Goal: Task Accomplishment & Management: Manage account settings

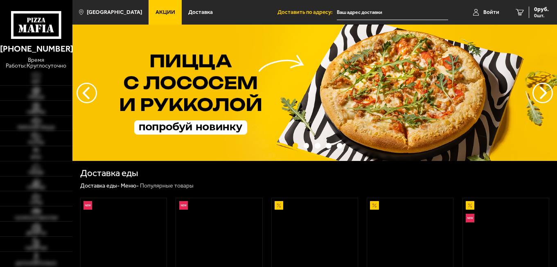
click at [350, 12] on input "text" at bounding box center [392, 12] width 111 height 15
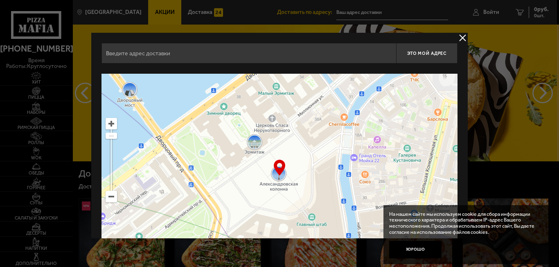
scroll to position [50, 0]
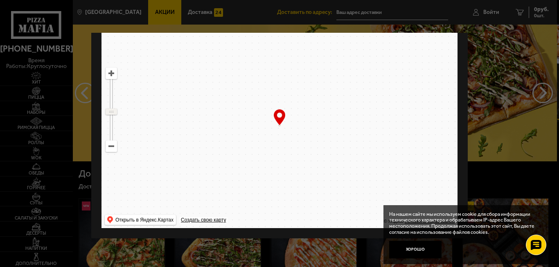
drag, startPoint x: 110, startPoint y: 86, endPoint x: 108, endPoint y: 111, distance: 25.1
click at [108, 111] on ymaps at bounding box center [111, 111] width 11 height 5
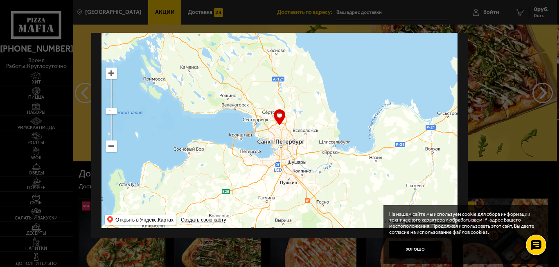
drag, startPoint x: 329, startPoint y: 99, endPoint x: 331, endPoint y: 119, distance: 20.9
click at [331, 119] on ymaps at bounding box center [279, 125] width 356 height 205
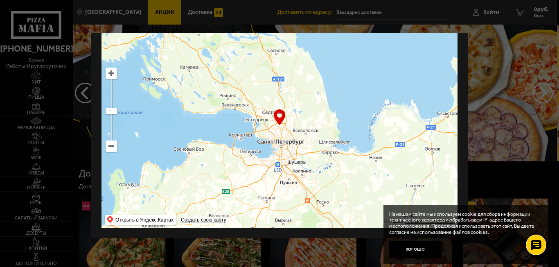
click at [109, 76] on ymaps at bounding box center [111, 73] width 11 height 11
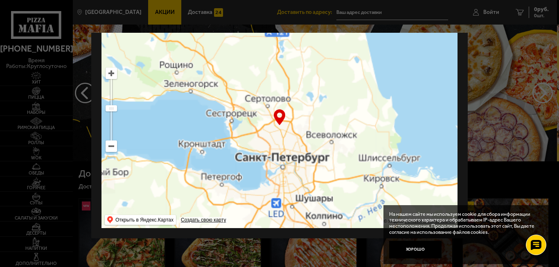
click at [109, 76] on ymaps at bounding box center [111, 73] width 11 height 11
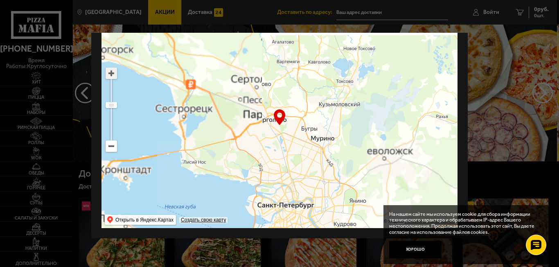
click at [109, 76] on ymaps at bounding box center [111, 73] width 11 height 11
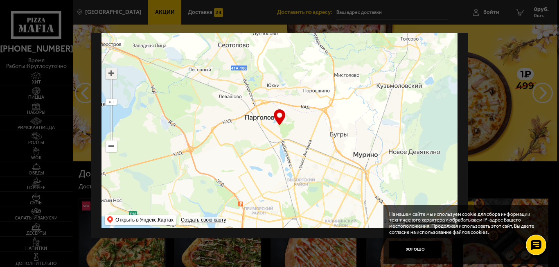
click at [109, 76] on ymaps at bounding box center [111, 73] width 11 height 11
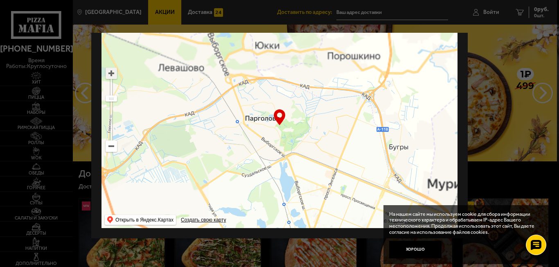
click at [109, 76] on ymaps at bounding box center [111, 73] width 11 height 11
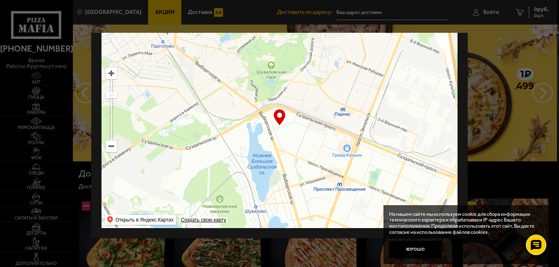
drag, startPoint x: 282, startPoint y: 180, endPoint x: 234, endPoint y: 89, distance: 102.5
click at [234, 89] on ymaps at bounding box center [279, 125] width 356 height 205
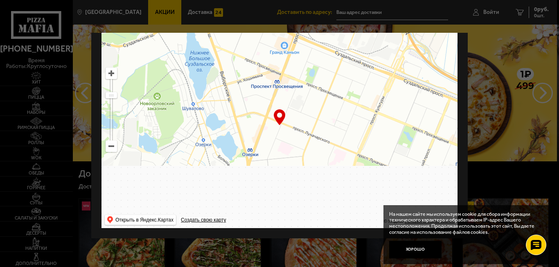
drag, startPoint x: 295, startPoint y: 164, endPoint x: 262, endPoint y: 97, distance: 74.8
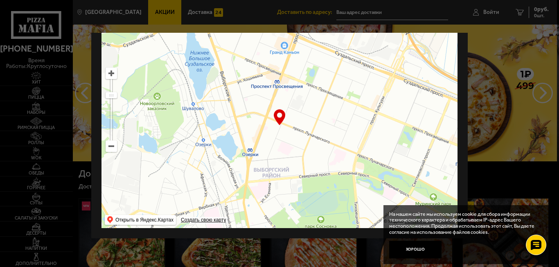
click at [261, 98] on ymaps at bounding box center [279, 125] width 356 height 205
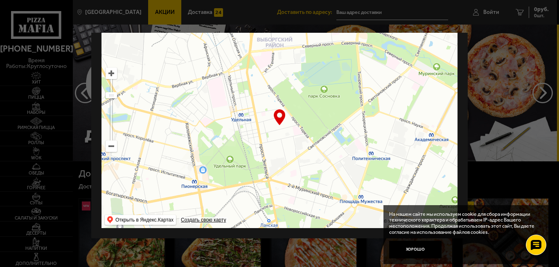
drag, startPoint x: 302, startPoint y: 167, endPoint x: 291, endPoint y: 102, distance: 65.9
click at [291, 102] on ymaps at bounding box center [279, 125] width 356 height 205
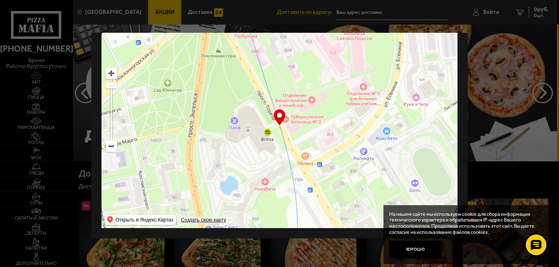
drag, startPoint x: 308, startPoint y: 191, endPoint x: 405, endPoint y: 106, distance: 128.7
click at [403, 108] on ymaps at bounding box center [279, 125] width 356 height 205
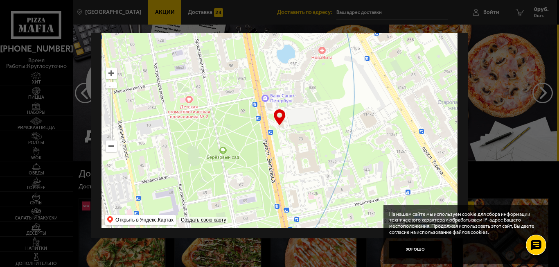
drag, startPoint x: 310, startPoint y: 182, endPoint x: 234, endPoint y: 112, distance: 103.6
click at [234, 112] on ymaps at bounding box center [279, 125] width 356 height 205
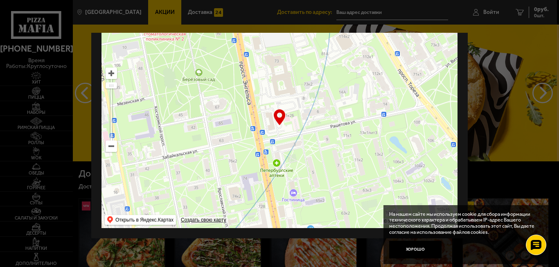
drag, startPoint x: 272, startPoint y: 175, endPoint x: 262, endPoint y: 122, distance: 53.3
click at [266, 138] on ymaps at bounding box center [279, 125] width 356 height 205
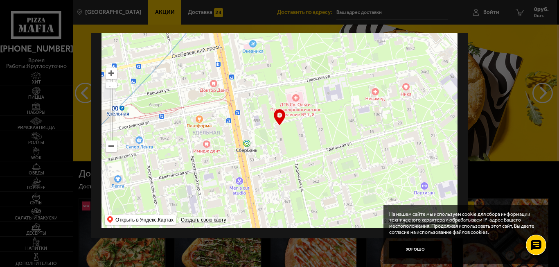
drag, startPoint x: 310, startPoint y: 189, endPoint x: 298, endPoint y: 100, distance: 89.6
click at [301, 123] on ymaps at bounding box center [279, 125] width 356 height 205
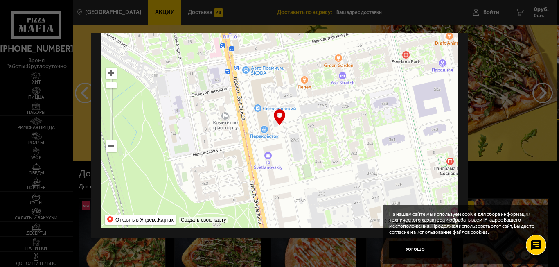
drag, startPoint x: 310, startPoint y: 196, endPoint x: 306, endPoint y: 81, distance: 115.0
click at [304, 102] on ymaps at bounding box center [279, 125] width 356 height 205
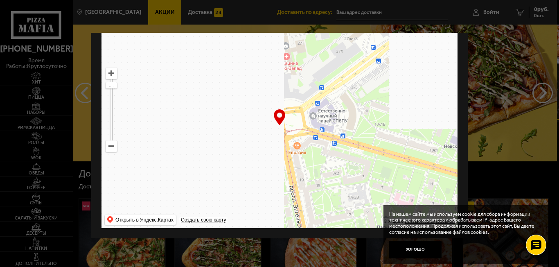
drag, startPoint x: 313, startPoint y: 186, endPoint x: 275, endPoint y: 85, distance: 107.4
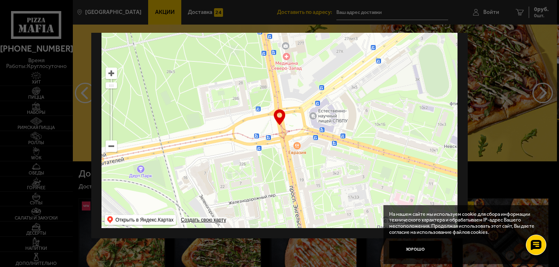
click at [287, 119] on ymaps at bounding box center [279, 125] width 356 height 205
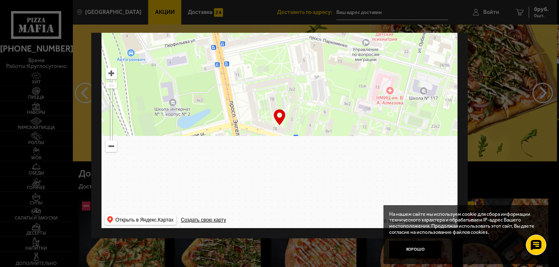
drag, startPoint x: 291, startPoint y: 170, endPoint x: 279, endPoint y: 100, distance: 70.5
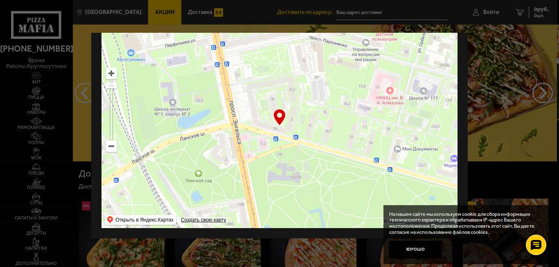
click at [280, 121] on div "… © Яндекс Условия использования Открыть в Яндекс.Картах Создать свою карту" at bounding box center [279, 125] width 356 height 205
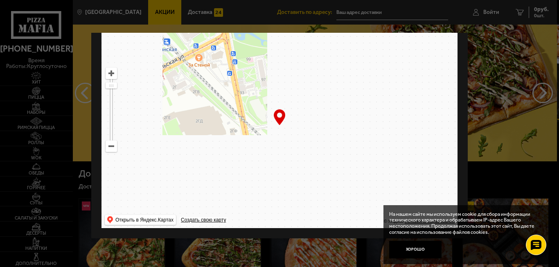
drag, startPoint x: 295, startPoint y: 160, endPoint x: 294, endPoint y: 72, distance: 88.0
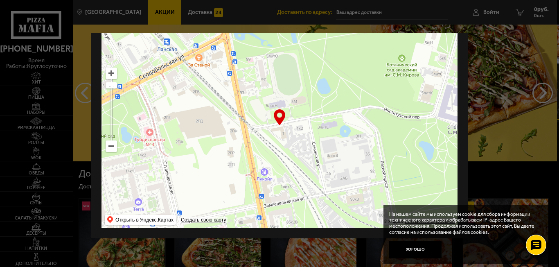
click at [291, 95] on ymaps at bounding box center [279, 125] width 356 height 205
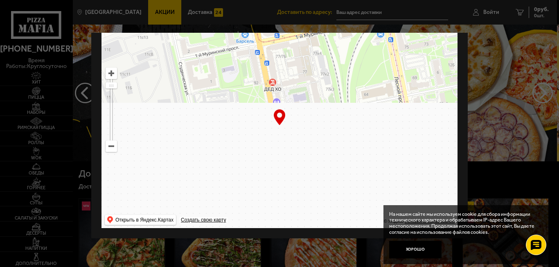
drag, startPoint x: 285, startPoint y: 142, endPoint x: 268, endPoint y: 85, distance: 60.3
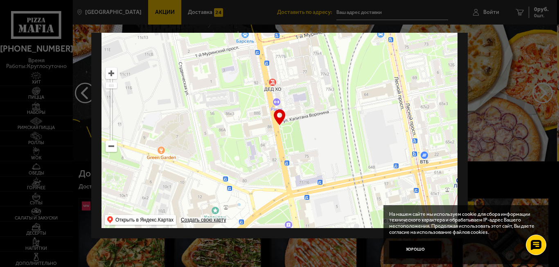
click at [270, 109] on ymaps at bounding box center [279, 125] width 356 height 205
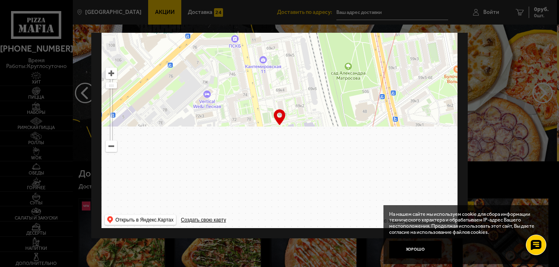
drag, startPoint x: 297, startPoint y: 137, endPoint x: 288, endPoint y: 82, distance: 55.5
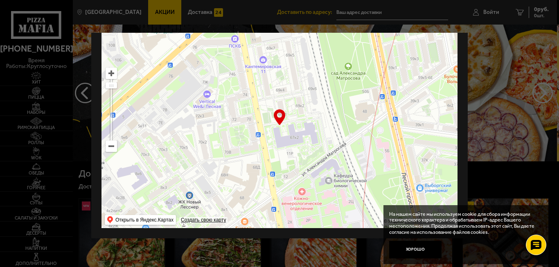
click at [288, 92] on ymaps at bounding box center [279, 125] width 356 height 205
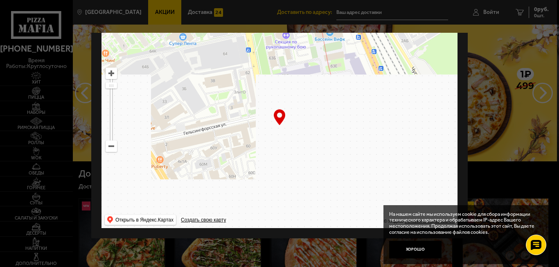
drag, startPoint x: 308, startPoint y: 137, endPoint x: 271, endPoint y: 59, distance: 86.9
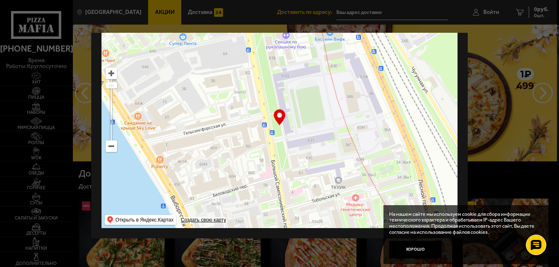
click at [271, 59] on ymaps at bounding box center [279, 125] width 356 height 205
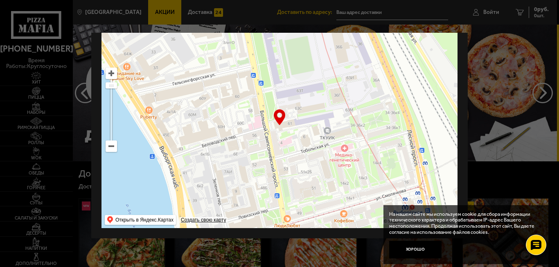
drag, startPoint x: 297, startPoint y: 146, endPoint x: 297, endPoint y: 126, distance: 20.0
click at [297, 126] on ymaps at bounding box center [279, 125] width 356 height 205
click at [110, 74] on ymaps at bounding box center [111, 73] width 11 height 11
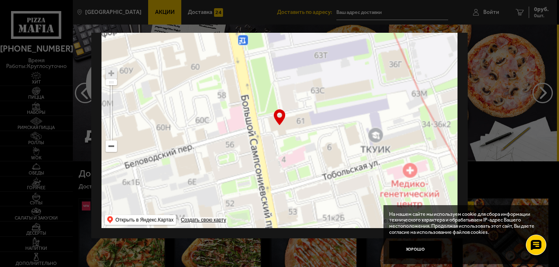
click at [110, 74] on ymaps at bounding box center [111, 73] width 11 height 11
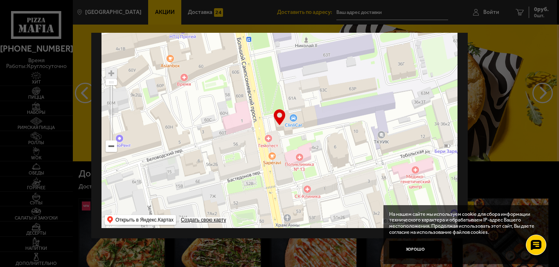
type input "[STREET_ADDRESS]"
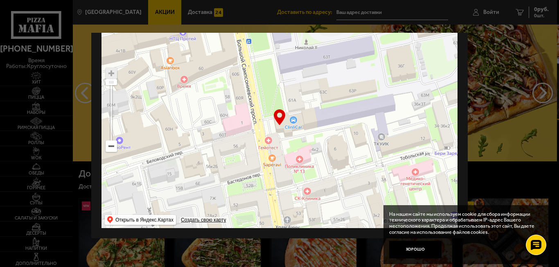
click at [318, 124] on ymaps at bounding box center [279, 125] width 356 height 205
click at [278, 118] on div "… © Яндекс Условия использования Открыть в Яндекс.Картах Создать свою карту" at bounding box center [279, 125] width 356 height 205
click at [283, 129] on ymaps at bounding box center [279, 125] width 356 height 205
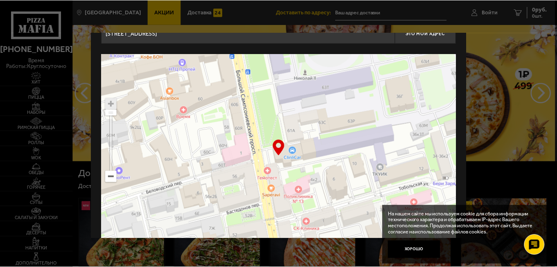
scroll to position [0, 0]
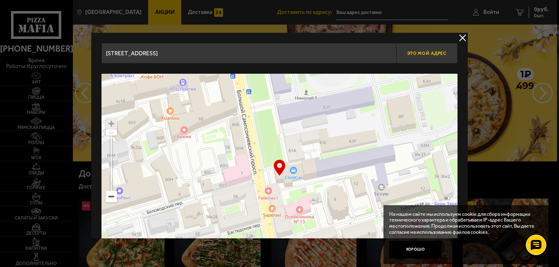
click at [420, 52] on span "Это мой адрес" at bounding box center [426, 53] width 39 height 5
type input "[STREET_ADDRESS]"
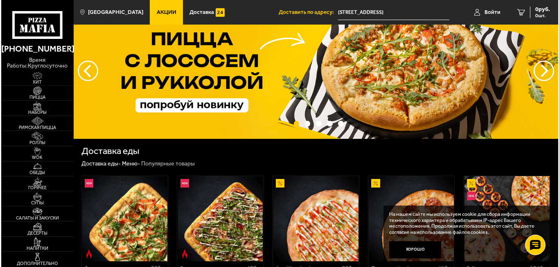
scroll to position [41, 0]
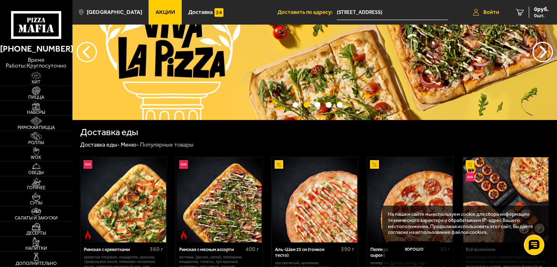
click at [486, 11] on span "Войти" at bounding box center [491, 12] width 16 height 6
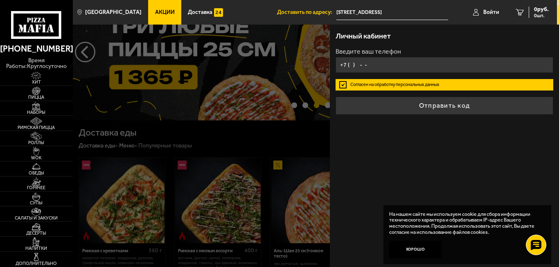
click at [351, 64] on input "+7 ( ) - -" at bounding box center [444, 65] width 218 height 16
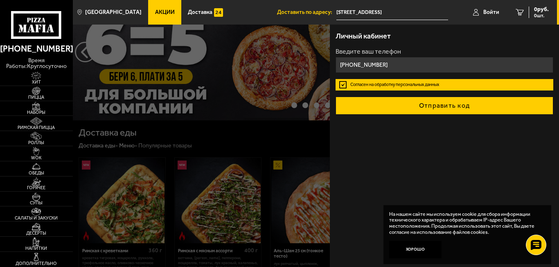
type input "[PHONE_NUMBER]"
click at [434, 106] on button "Отправить код" at bounding box center [444, 106] width 218 height 18
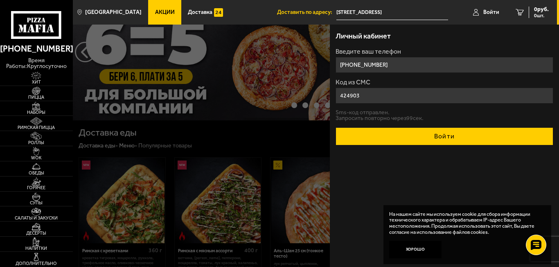
type input "424903"
click at [435, 137] on button "Войти" at bounding box center [444, 136] width 218 height 18
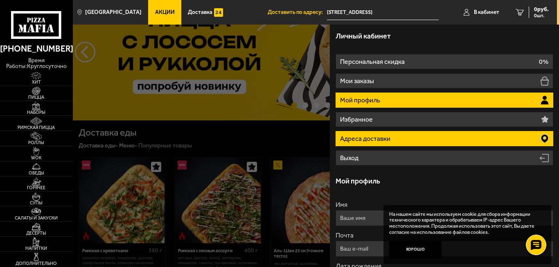
click at [367, 139] on p "Адреса доставки" at bounding box center [366, 138] width 52 height 7
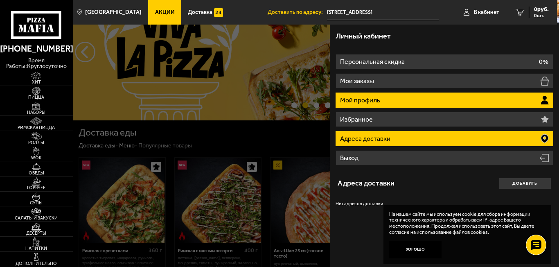
click at [373, 99] on p "Мой профиль" at bounding box center [361, 100] width 42 height 7
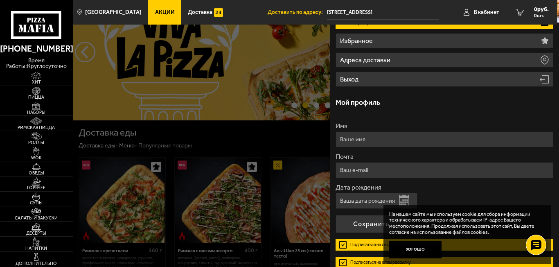
scroll to position [82, 0]
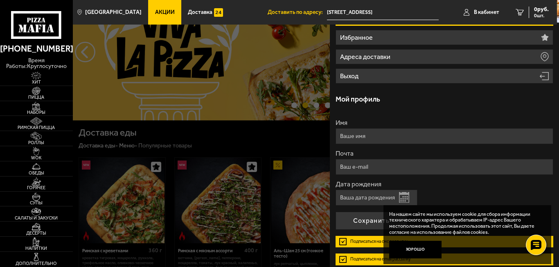
click at [372, 138] on input "Имя" at bounding box center [444, 136] width 218 height 16
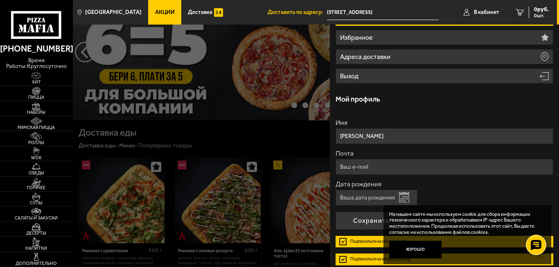
type input "[PERSON_NAME]"
click at [376, 169] on input "Почта" at bounding box center [444, 167] width 218 height 16
type input "[EMAIL_ADDRESS][DOMAIN_NAME]"
click at [371, 196] on input "Дата рождения" at bounding box center [376, 197] width 82 height 16
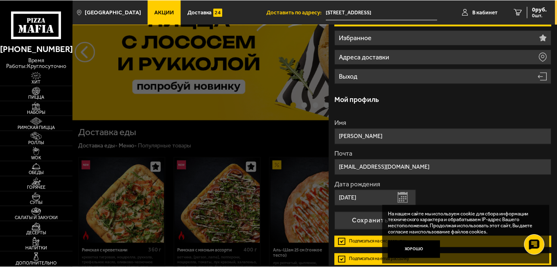
scroll to position [119, 0]
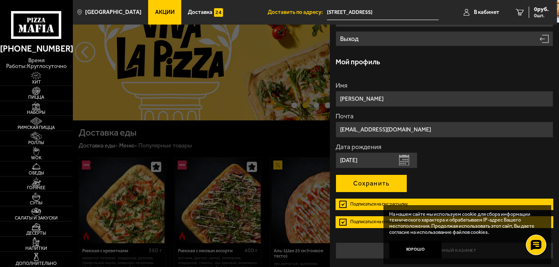
type input "[DATE]"
click at [362, 182] on button "Сохранить" at bounding box center [371, 183] width 72 height 18
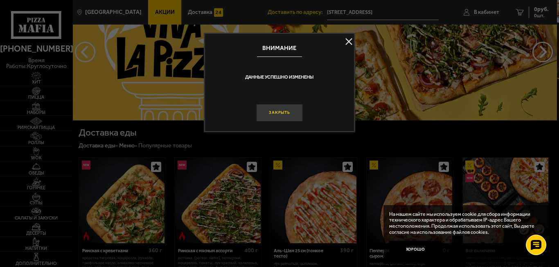
click at [279, 111] on button "Закрыть" at bounding box center [279, 113] width 47 height 18
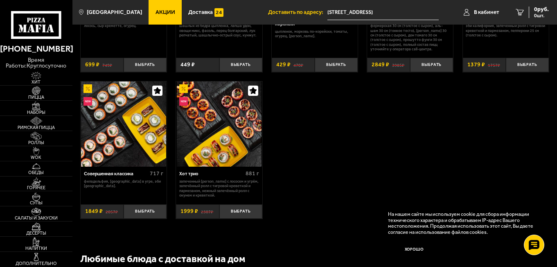
scroll to position [491, 0]
